Goal: Transaction & Acquisition: Purchase product/service

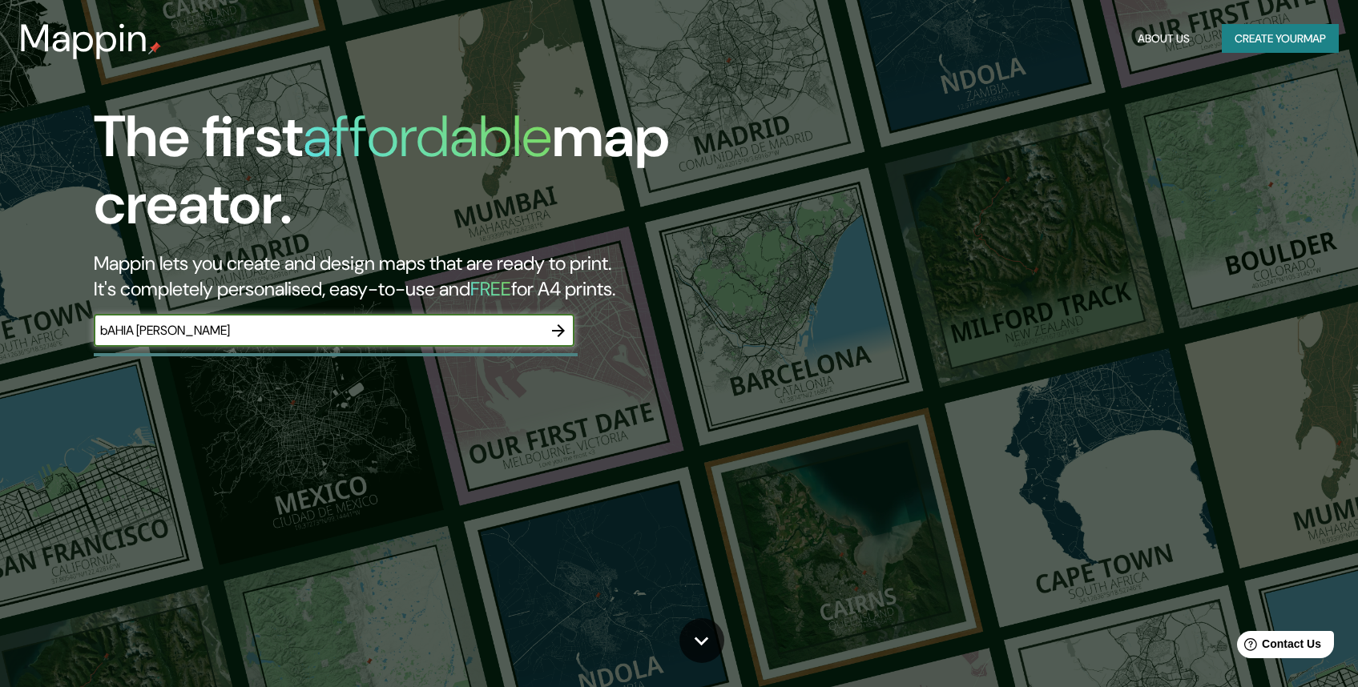
type input "[GEOGRAPHIC_DATA][PERSON_NAME], [GEOGRAPHIC_DATA], [GEOGRAPHIC_DATA]"
click at [549, 336] on icon "button" at bounding box center [558, 330] width 19 height 19
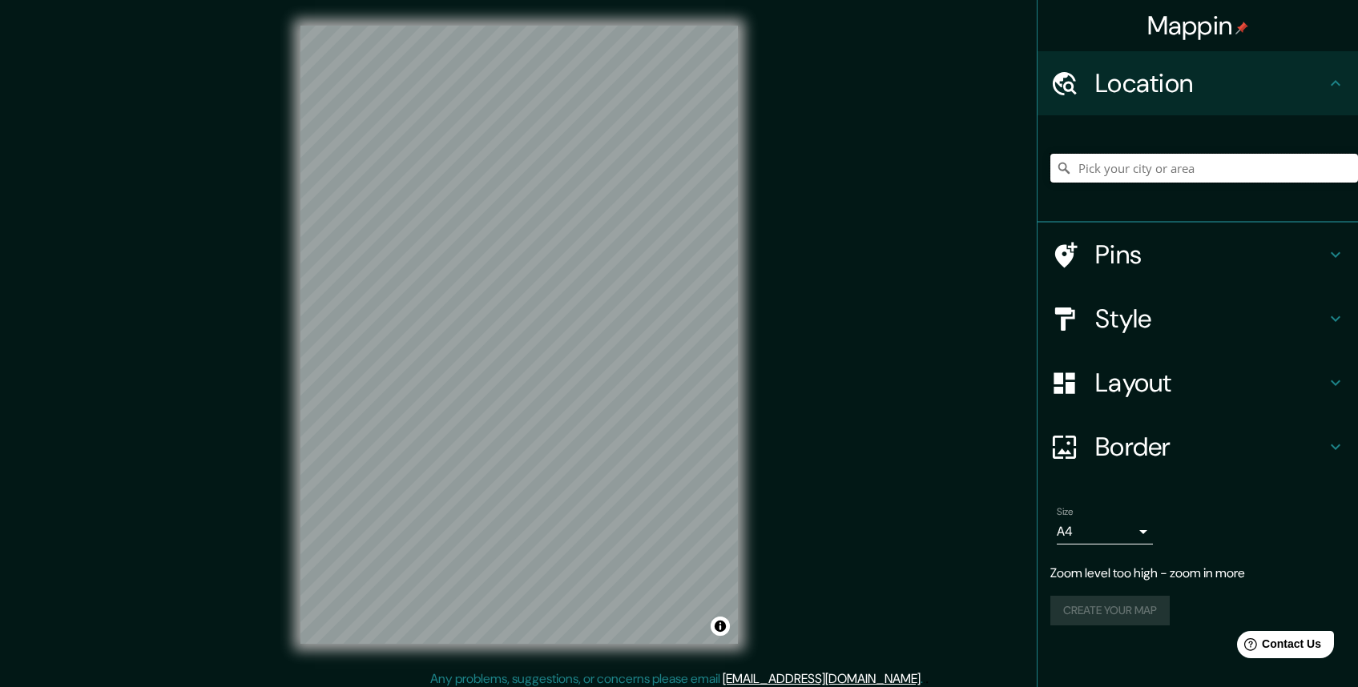
click at [1172, 172] on input "Pick your city or area" at bounding box center [1204, 168] width 308 height 29
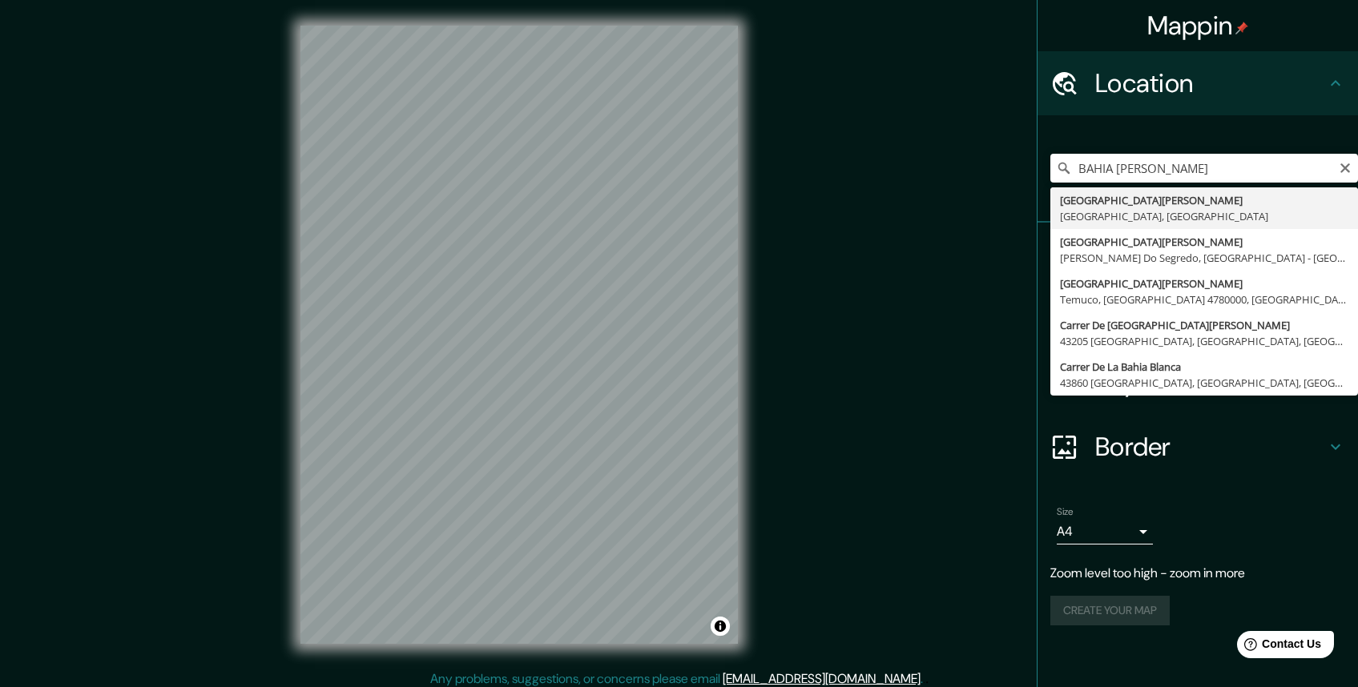
type input "[GEOGRAPHIC_DATA][PERSON_NAME], [GEOGRAPHIC_DATA], [GEOGRAPHIC_DATA]"
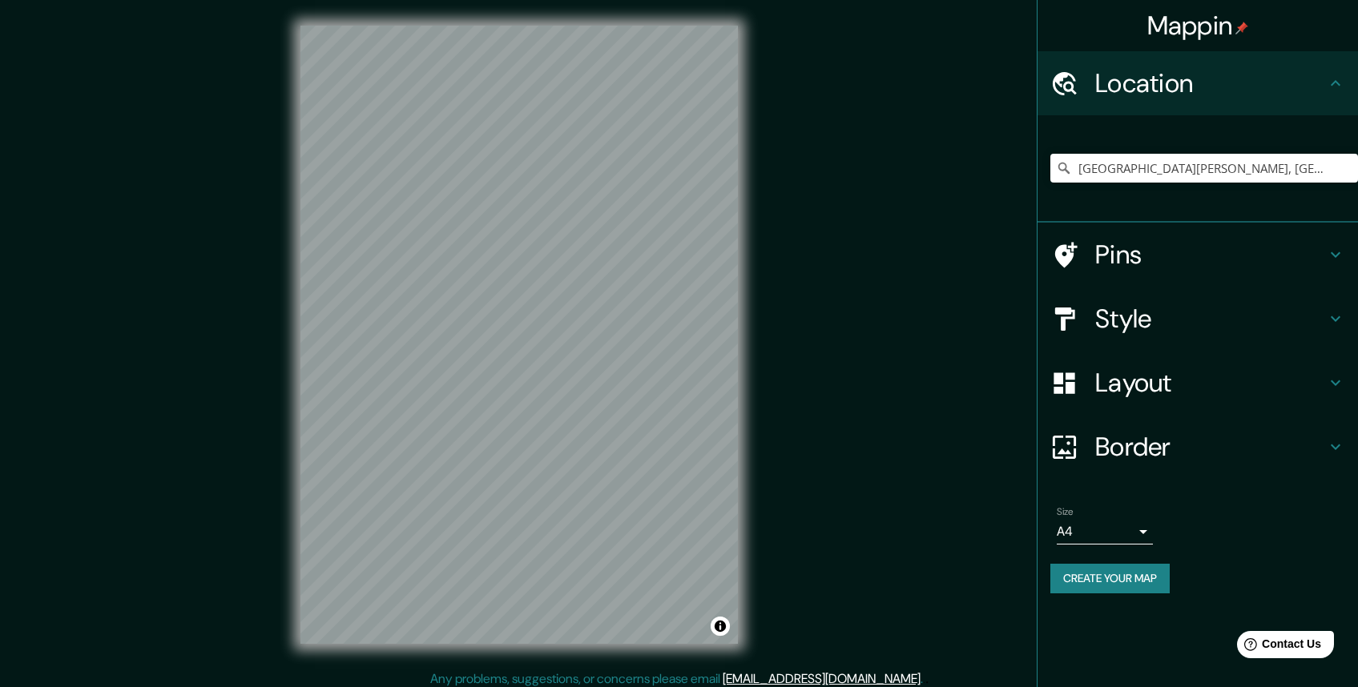
click at [1149, 327] on h4 "Style" at bounding box center [1210, 319] width 231 height 32
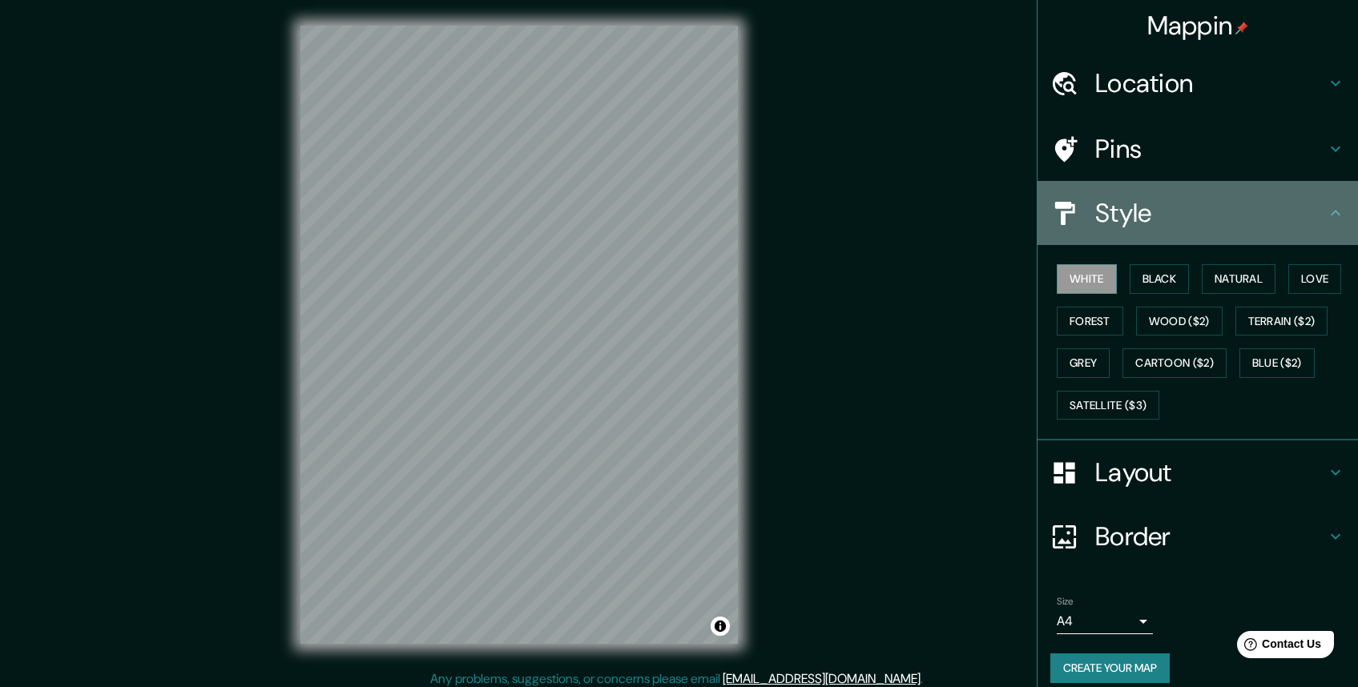
click at [1105, 227] on h4 "Style" at bounding box center [1210, 213] width 231 height 32
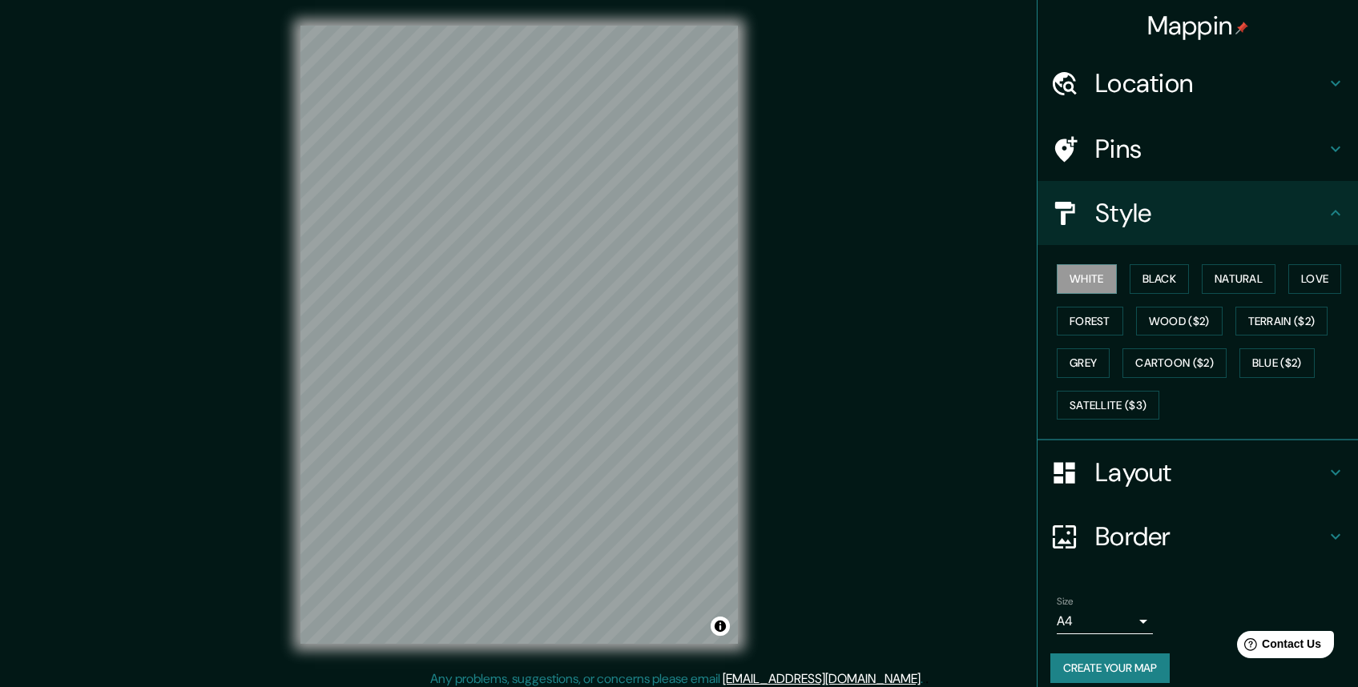
click at [1130, 481] on h4 "Layout" at bounding box center [1210, 473] width 231 height 32
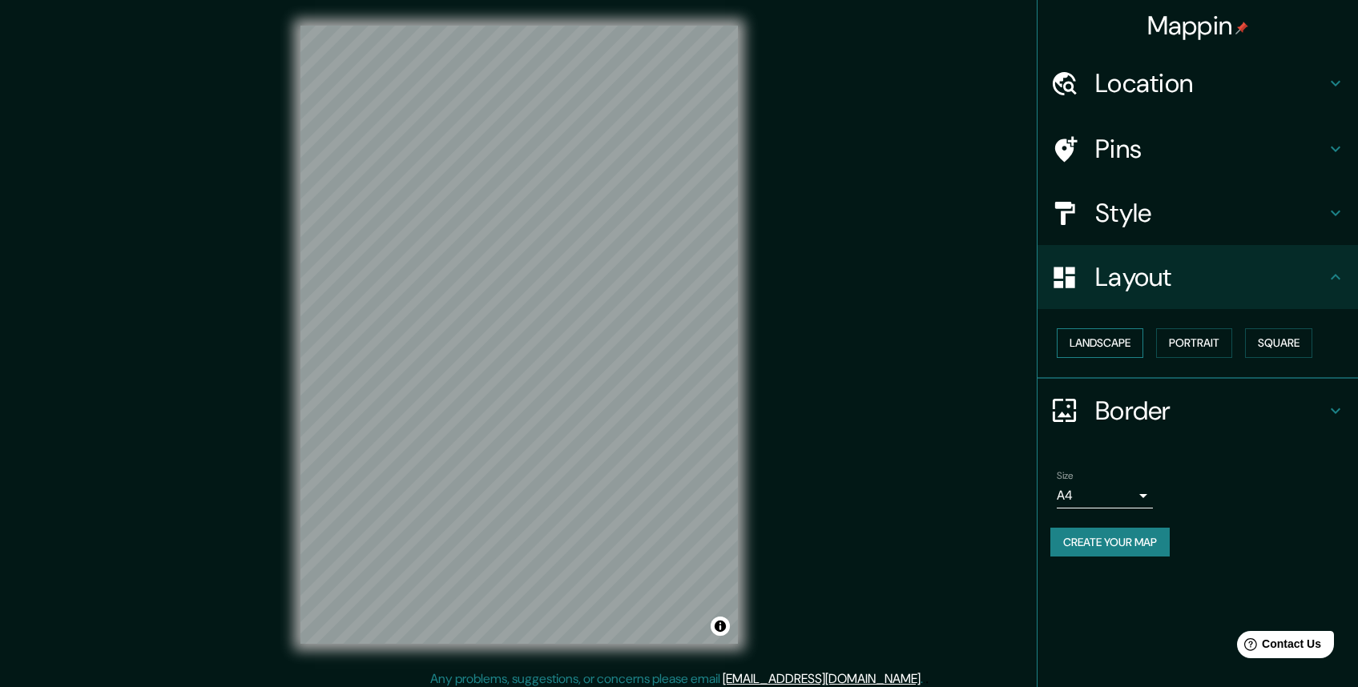
click at [1115, 343] on button "Landscape" at bounding box center [1099, 343] width 86 height 30
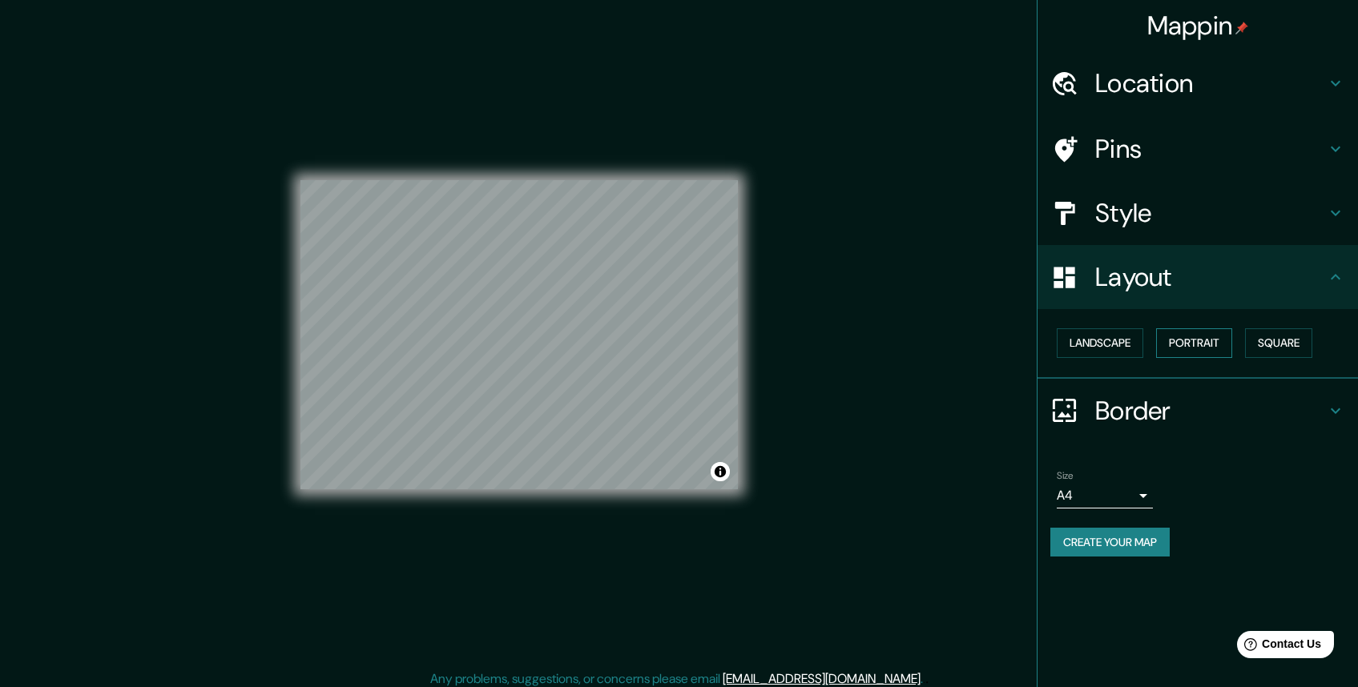
click at [1196, 345] on button "Portrait" at bounding box center [1194, 343] width 76 height 30
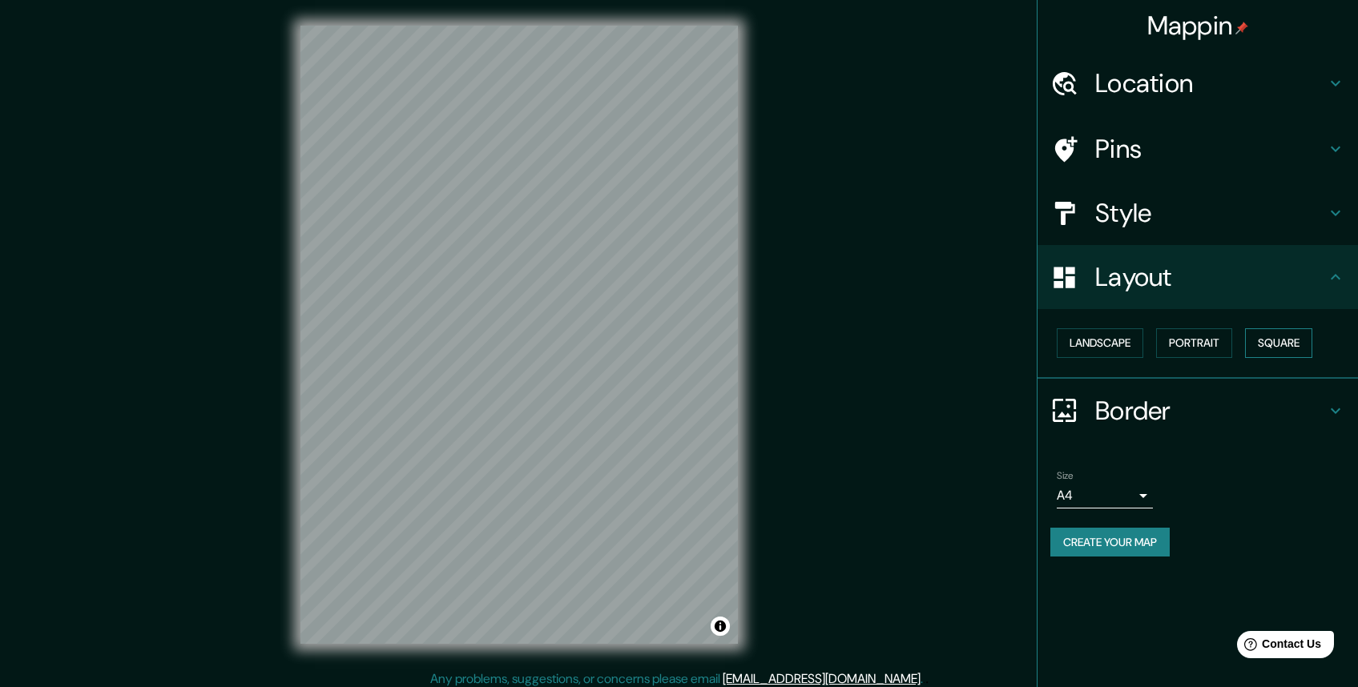
click at [1305, 340] on button "Square" at bounding box center [1278, 343] width 67 height 30
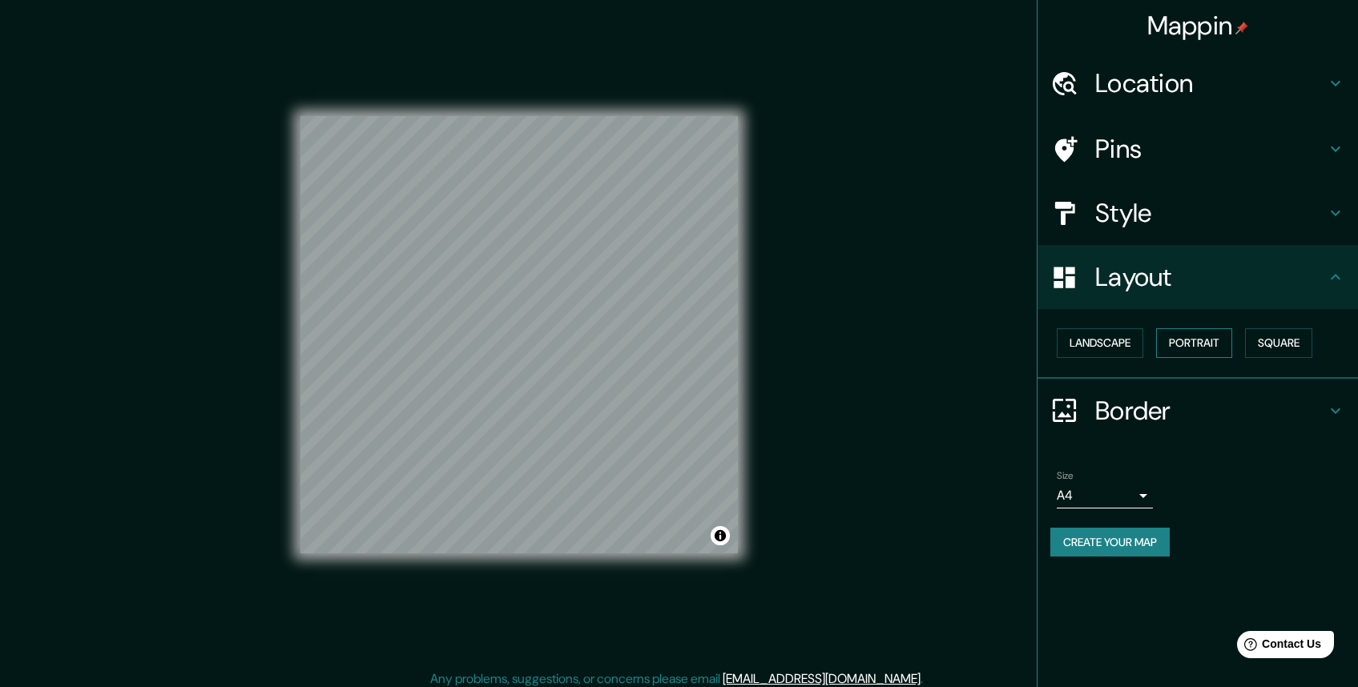
click at [1215, 341] on button "Portrait" at bounding box center [1194, 343] width 76 height 30
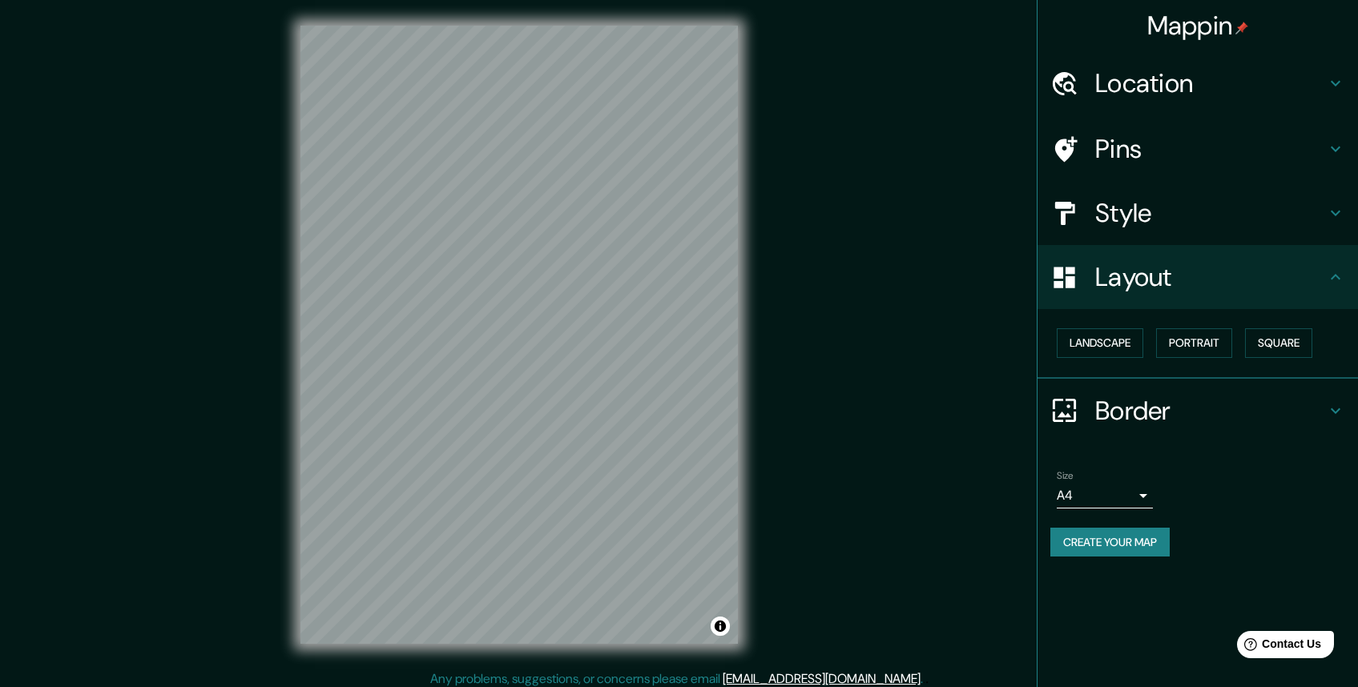
click at [1145, 158] on h4 "Pins" at bounding box center [1210, 149] width 231 height 32
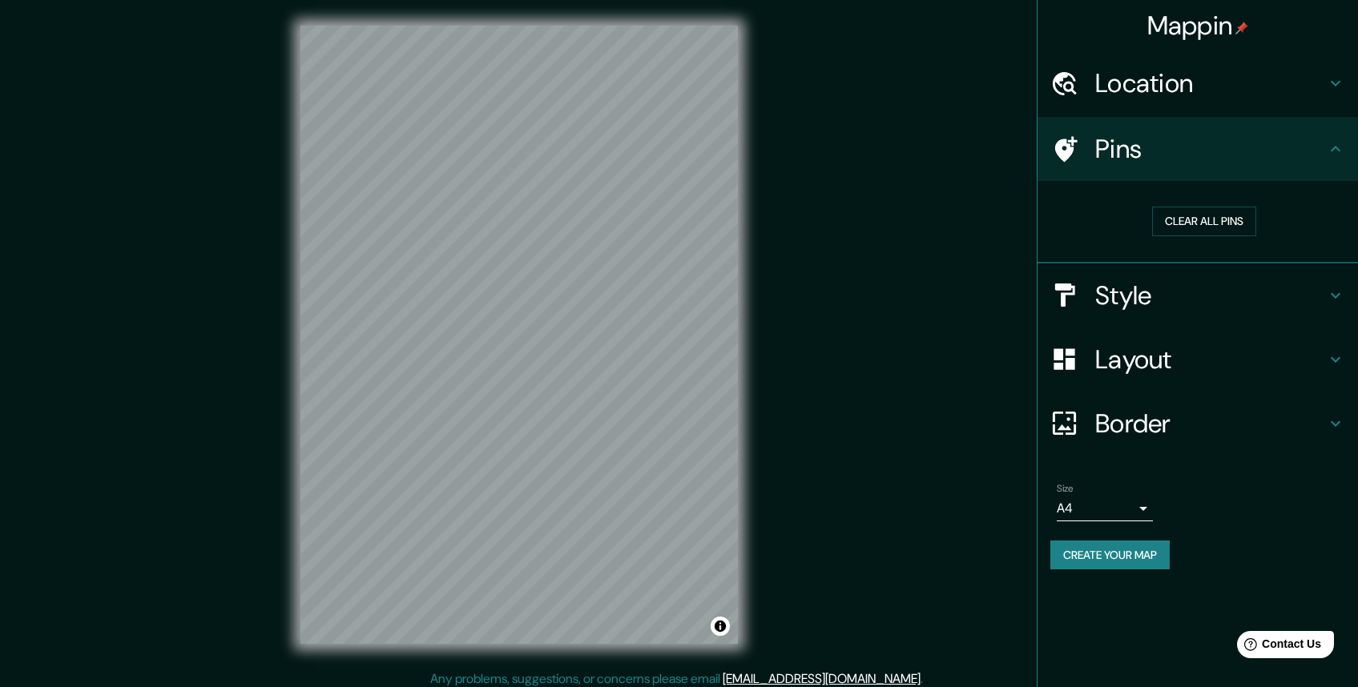
click at [1166, 306] on h4 "Style" at bounding box center [1210, 296] width 231 height 32
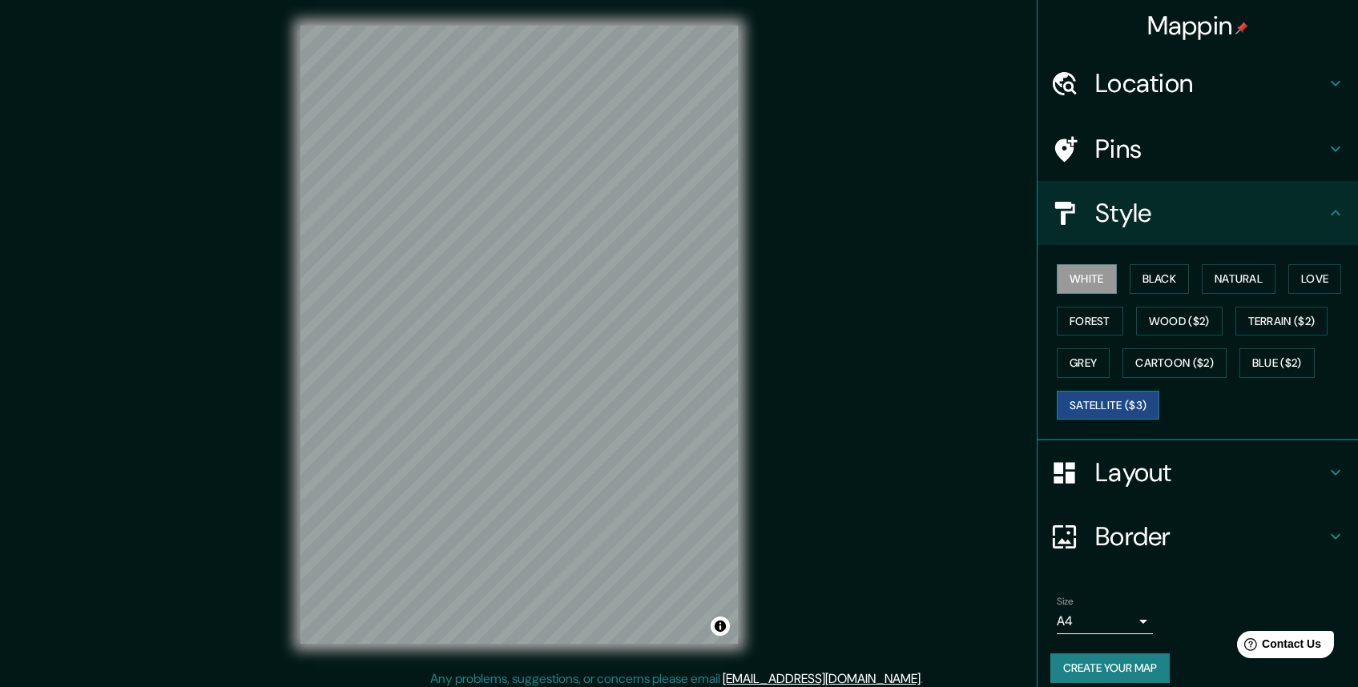
click at [1121, 406] on button "Satellite ($3)" at bounding box center [1107, 406] width 103 height 30
click at [1078, 367] on button "Grey" at bounding box center [1082, 363] width 53 height 30
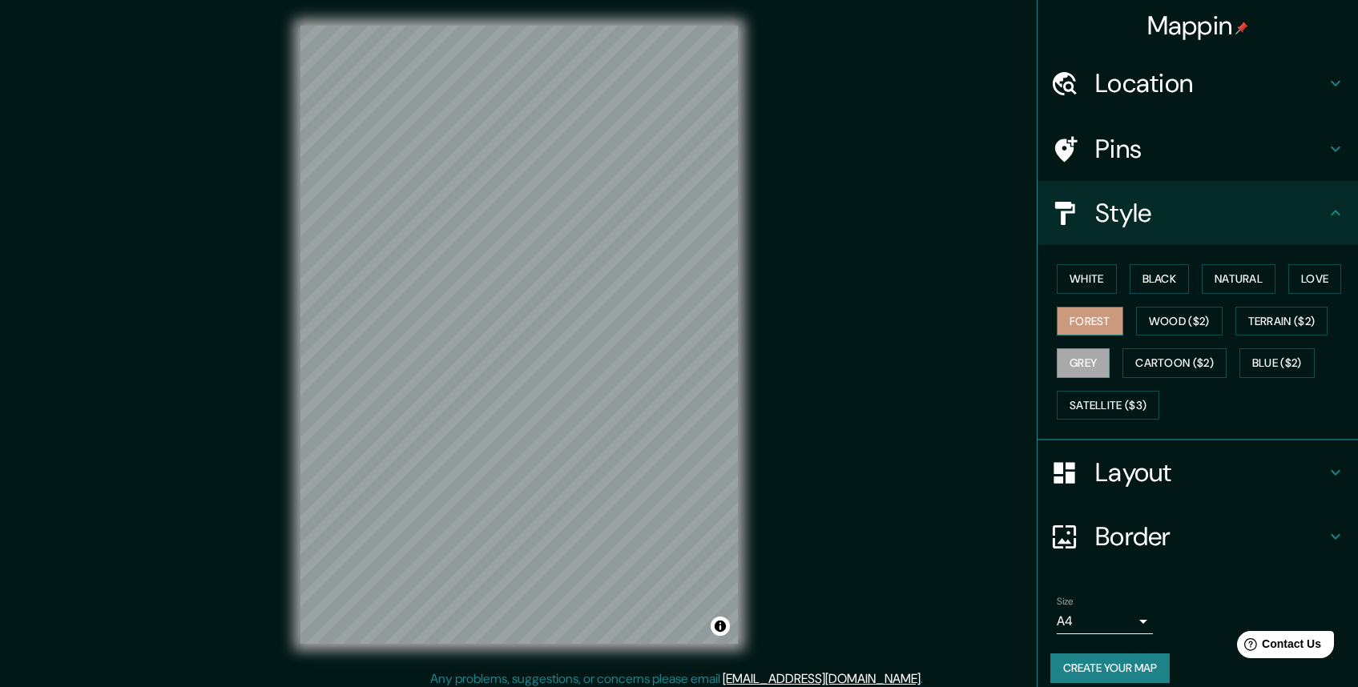
click at [1066, 322] on button "Forest" at bounding box center [1089, 322] width 66 height 30
click at [1299, 280] on button "Love" at bounding box center [1314, 279] width 53 height 30
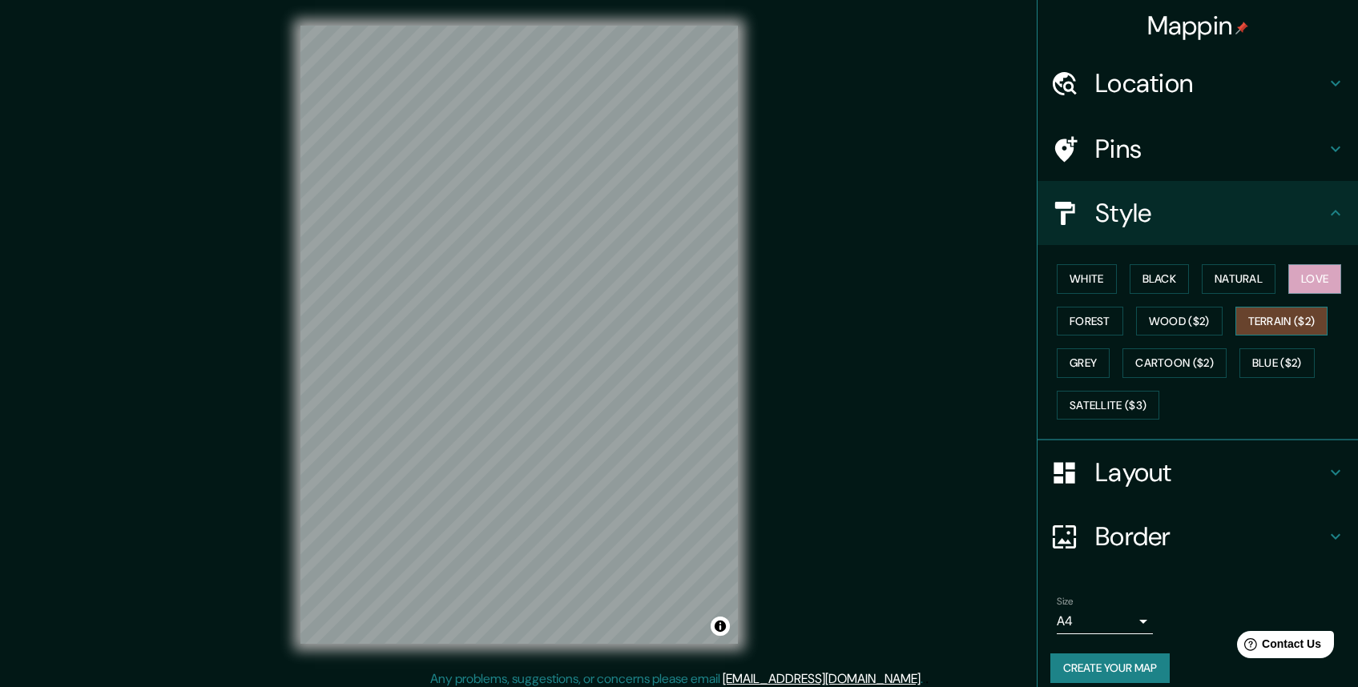
click at [1241, 325] on button "Terrain ($2)" at bounding box center [1281, 322] width 93 height 30
click at [1258, 367] on button "Blue ($2)" at bounding box center [1276, 363] width 75 height 30
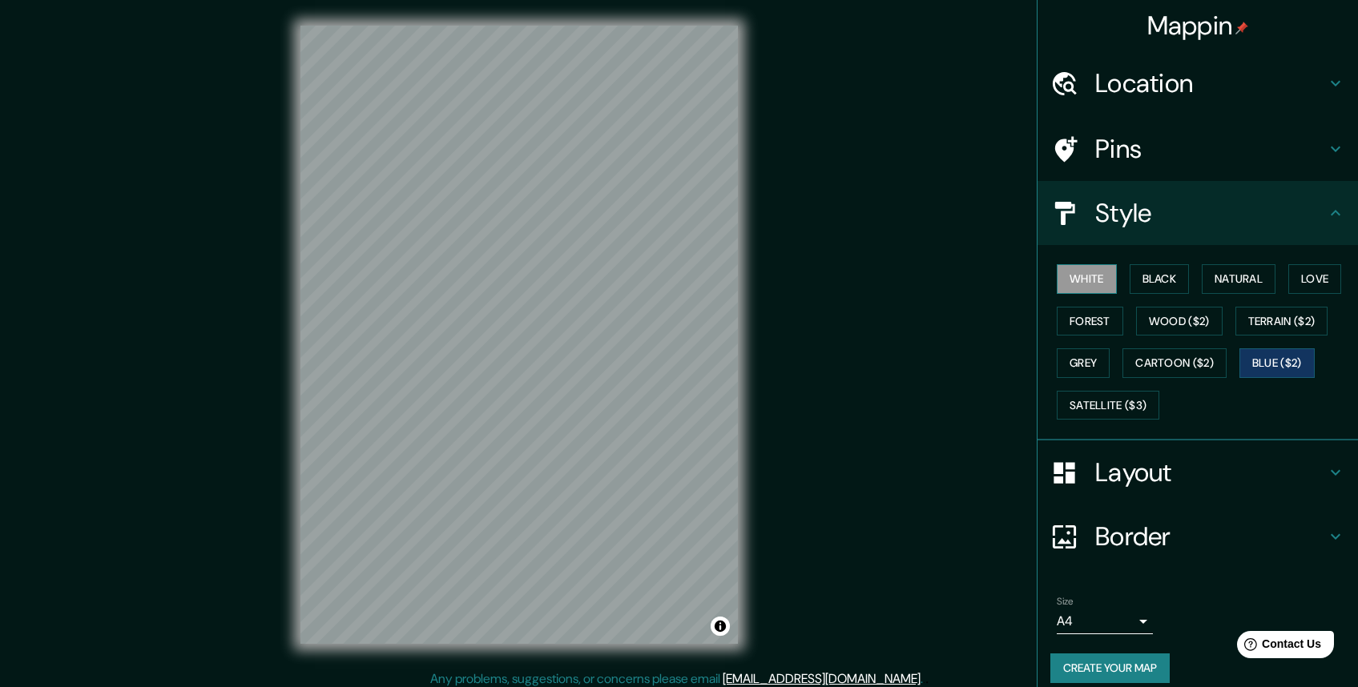
click at [1092, 282] on button "White" at bounding box center [1086, 279] width 60 height 30
click at [1195, 484] on h4 "Layout" at bounding box center [1210, 473] width 231 height 32
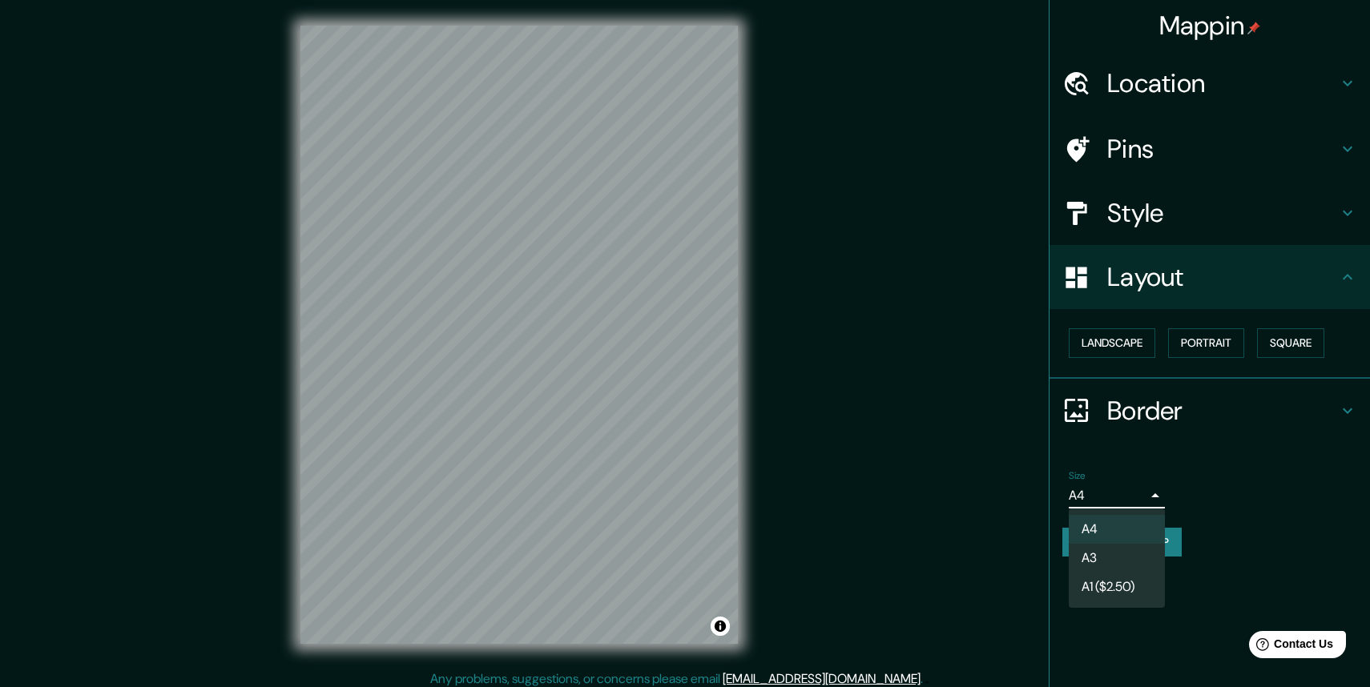
click at [1127, 494] on body "Mappin Location [GEOGRAPHIC_DATA][PERSON_NAME], [GEOGRAPHIC_DATA], [GEOGRAPHIC_…" at bounding box center [685, 343] width 1370 height 687
click at [1124, 558] on li "A3" at bounding box center [1116, 558] width 96 height 29
type input "a4"
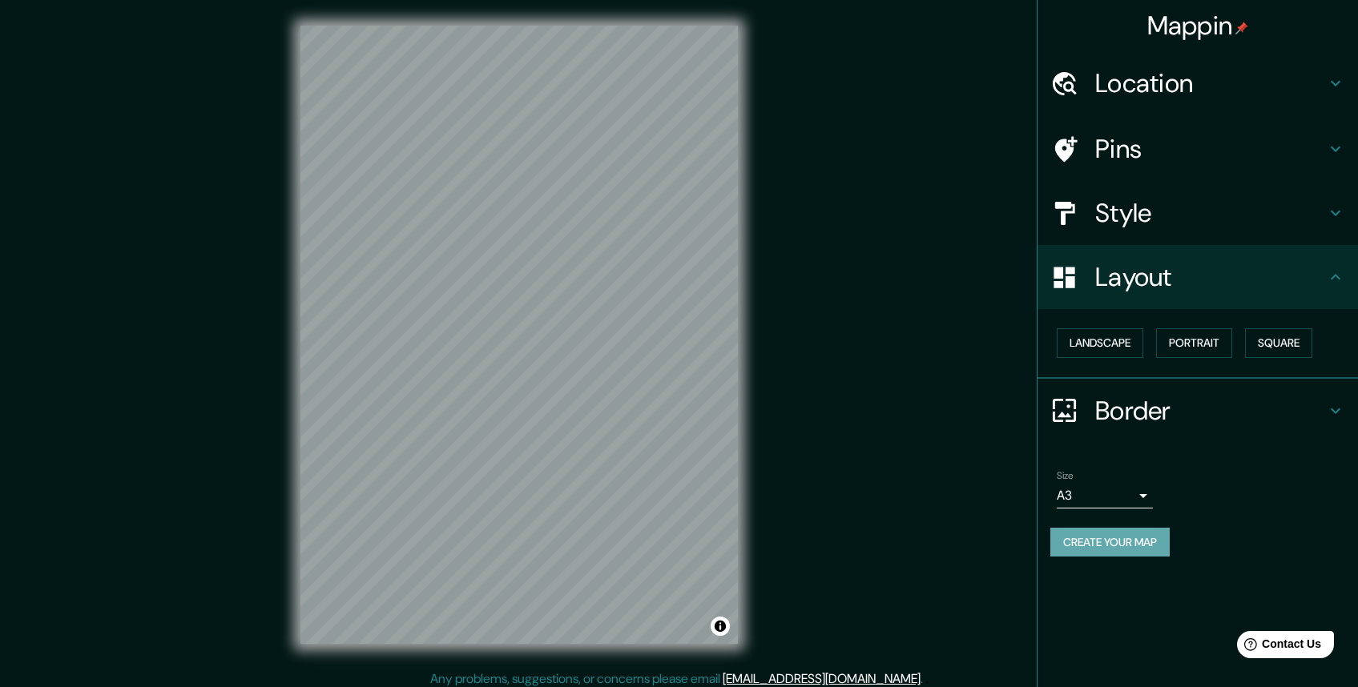
click at [1159, 541] on button "Create your map" at bounding box center [1109, 543] width 119 height 30
